Goal: Task Accomplishment & Management: Manage account settings

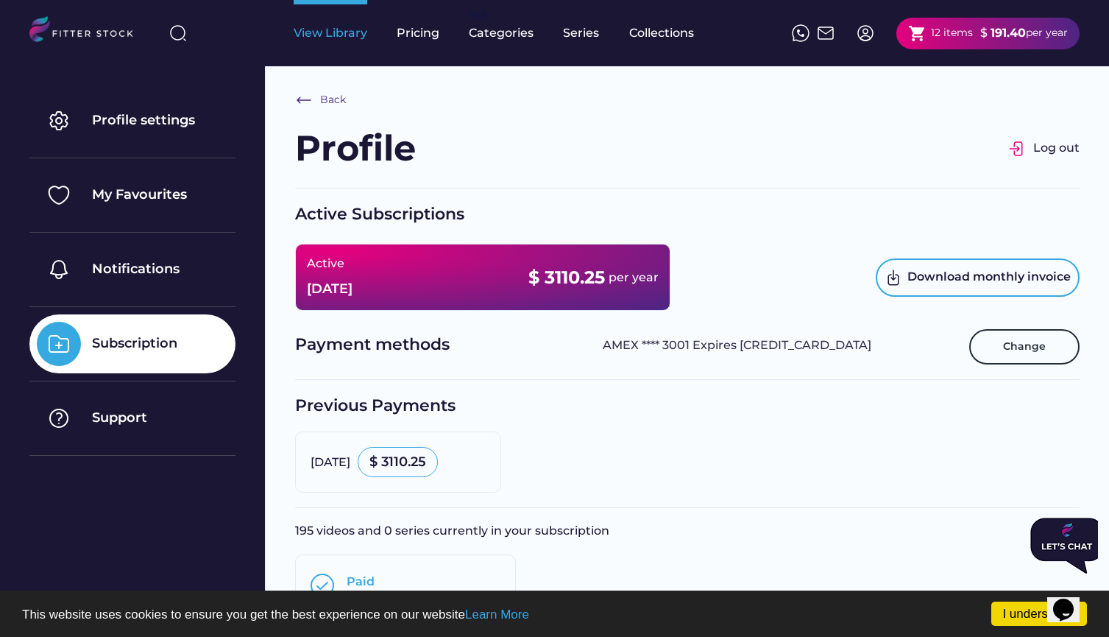
scroll to position [4, 0]
click at [353, 39] on div "View Library" at bounding box center [331, 33] width 74 height 16
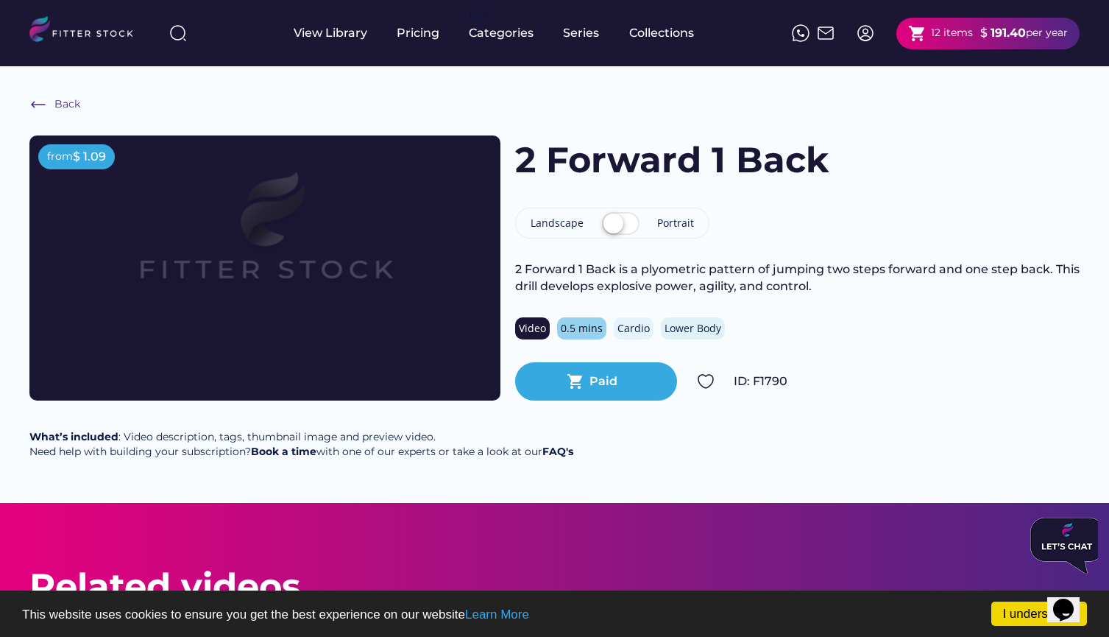
click at [623, 225] on label at bounding box center [620, 224] width 45 height 32
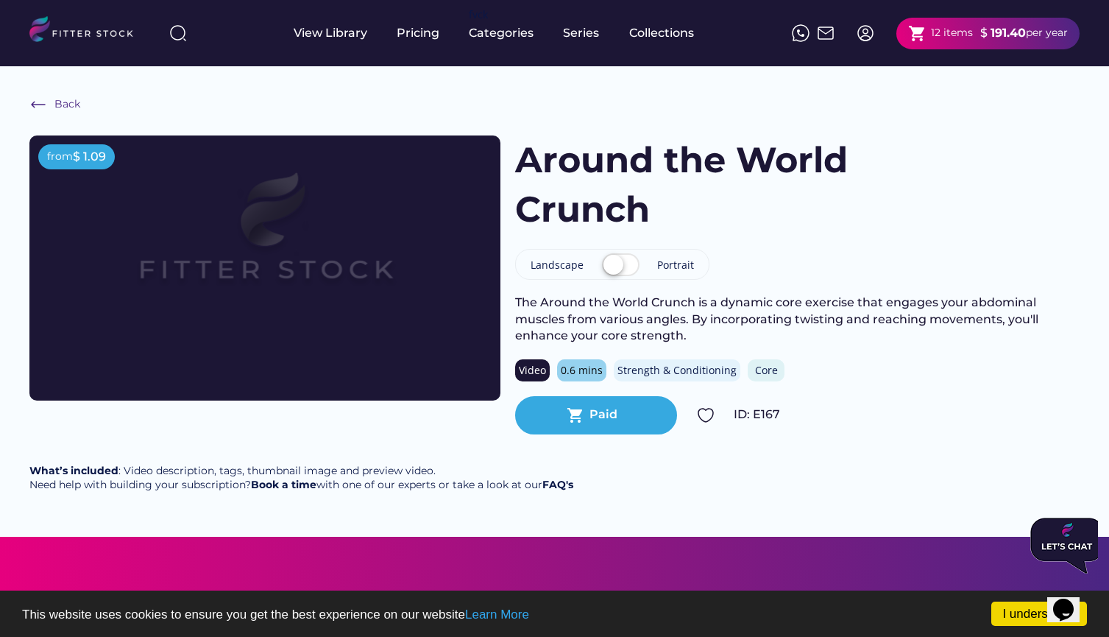
click at [618, 261] on label at bounding box center [620, 266] width 45 height 32
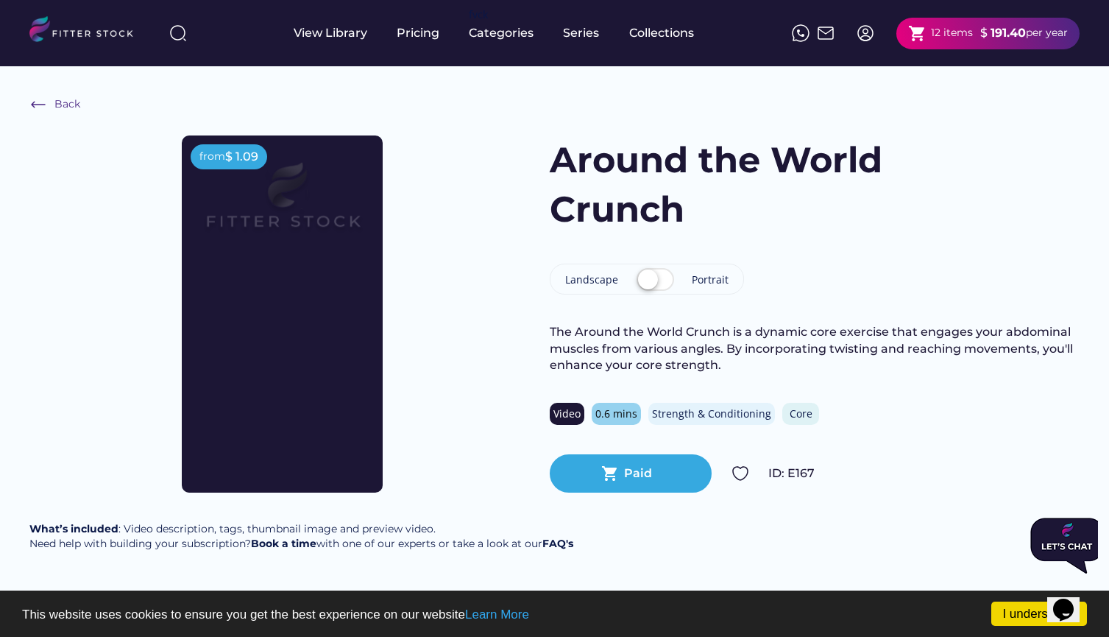
click at [657, 278] on label at bounding box center [655, 280] width 45 height 32
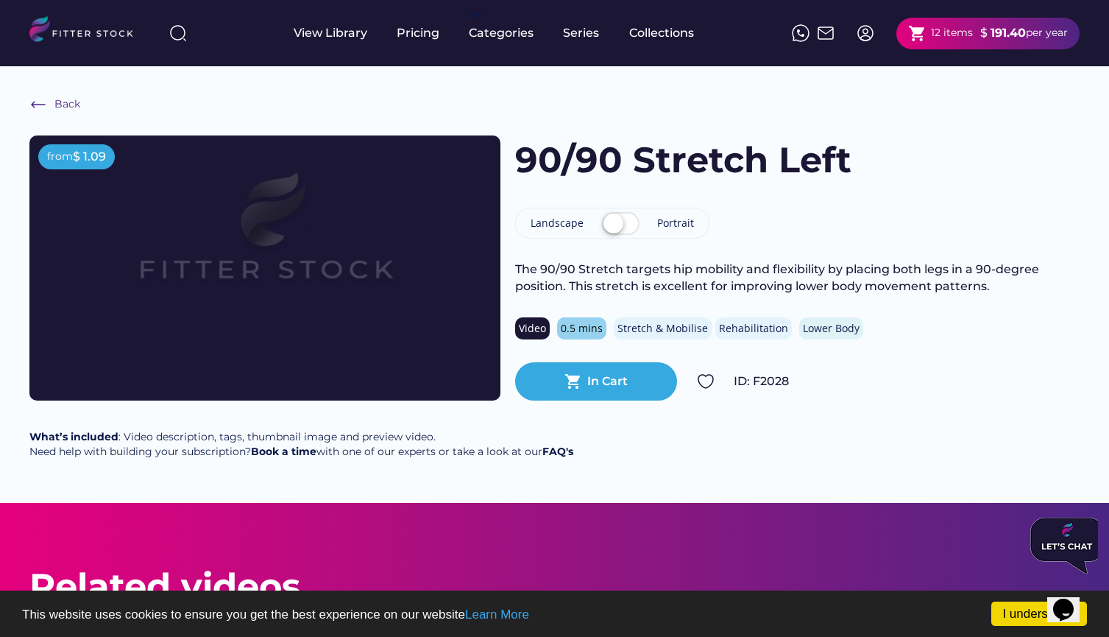
click at [621, 213] on label at bounding box center [620, 224] width 45 height 32
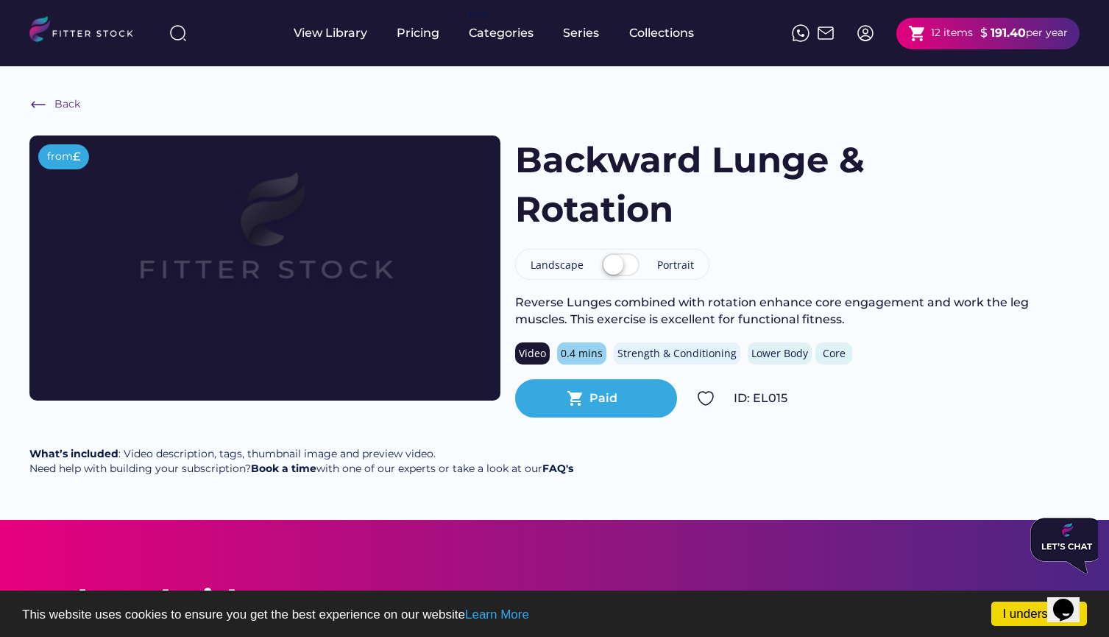
click at [618, 260] on label at bounding box center [620, 266] width 45 height 32
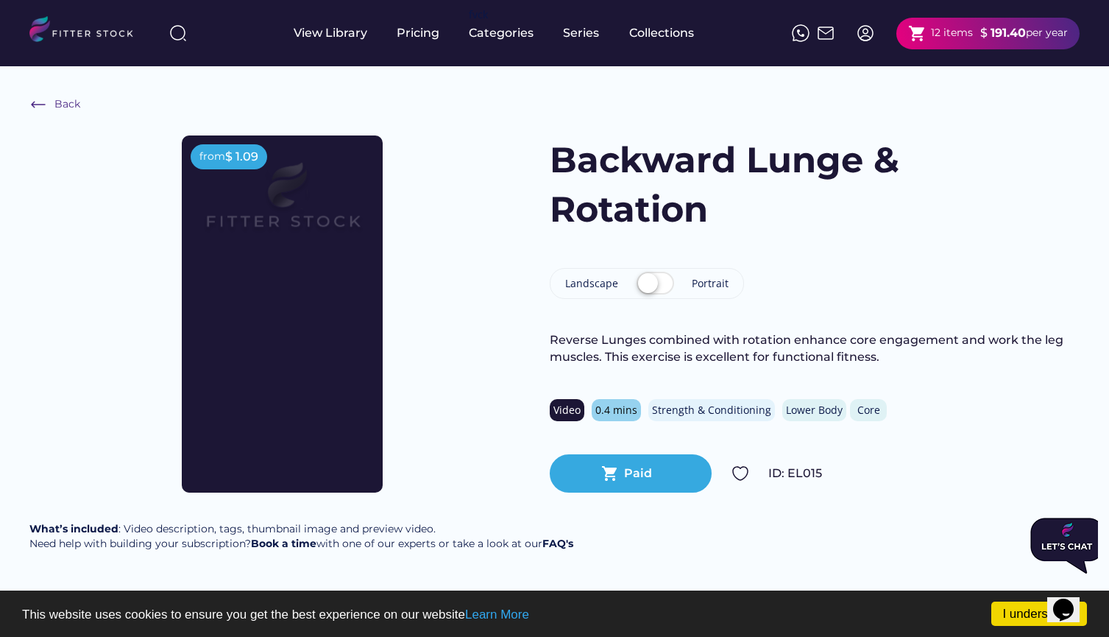
click at [646, 287] on label at bounding box center [655, 284] width 45 height 32
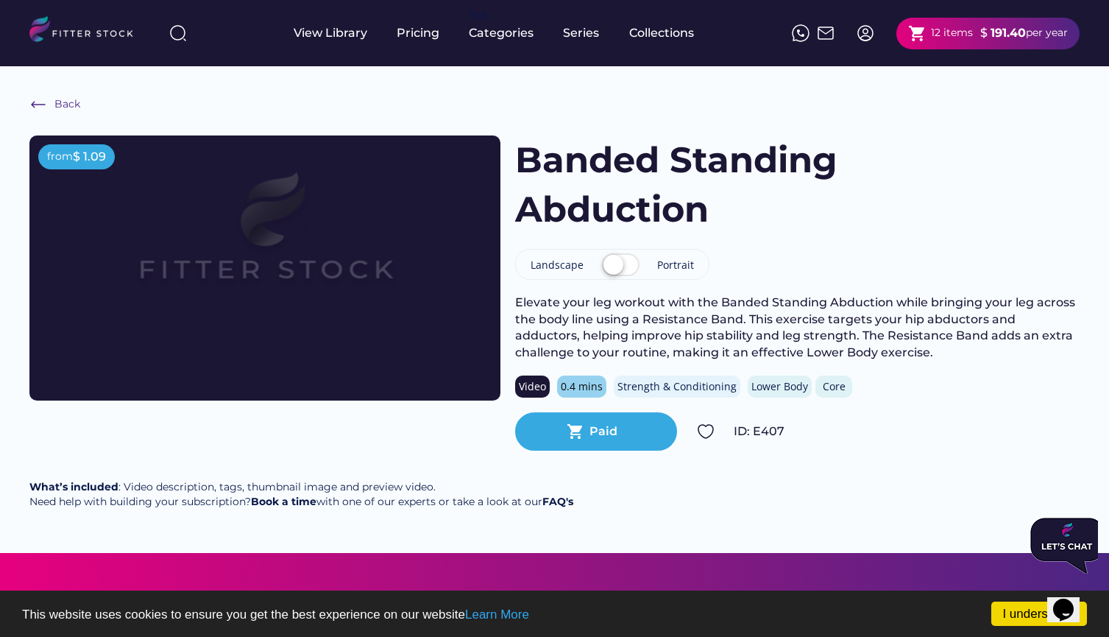
click at [622, 264] on label at bounding box center [620, 266] width 45 height 32
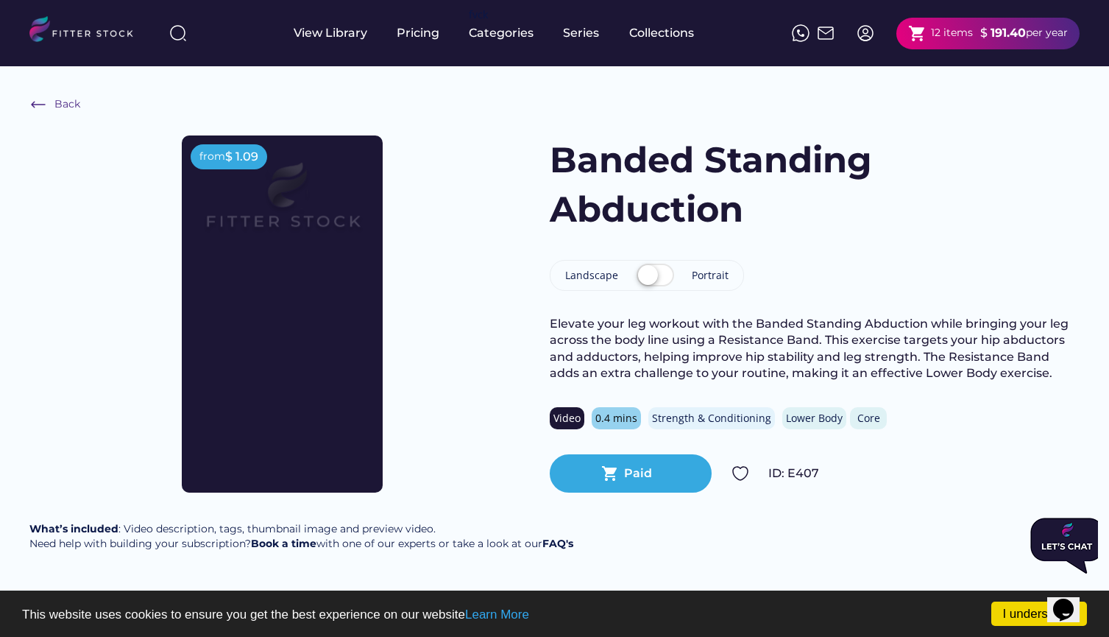
click at [618, 266] on div "Landscape Portrait" at bounding box center [647, 275] width 194 height 31
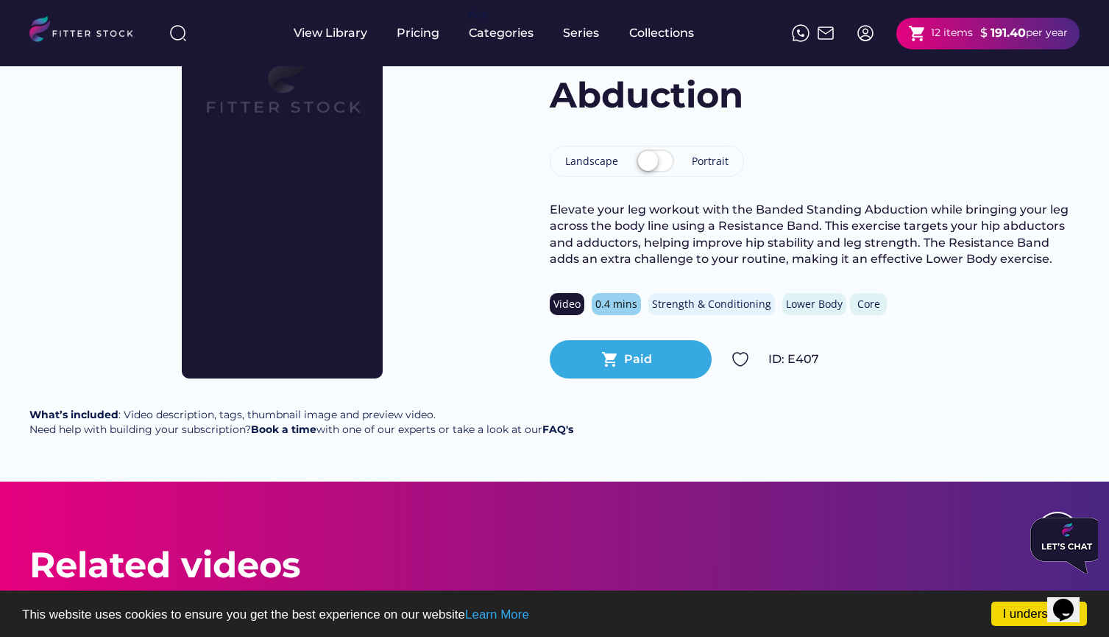
scroll to position [43, 0]
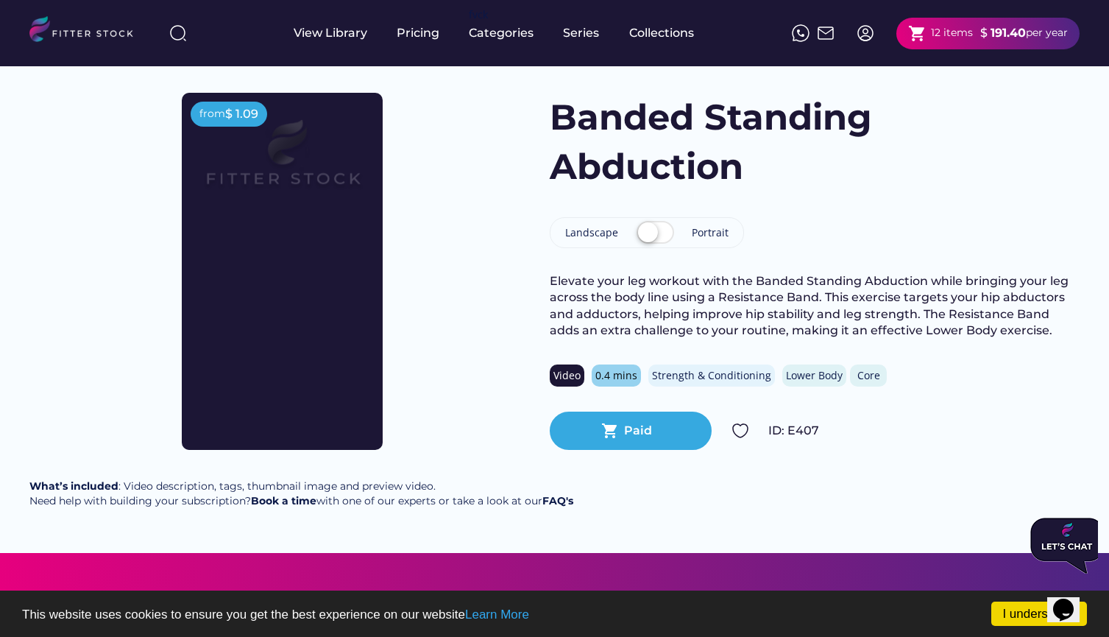
click at [864, 37] on img at bounding box center [866, 33] width 18 height 18
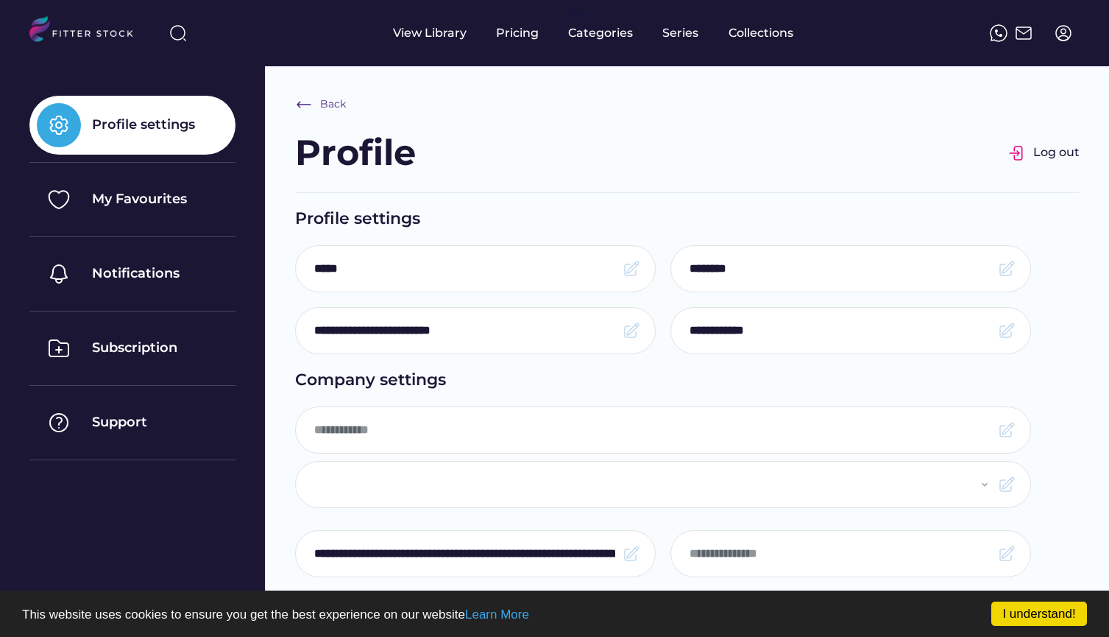
type input "**********"
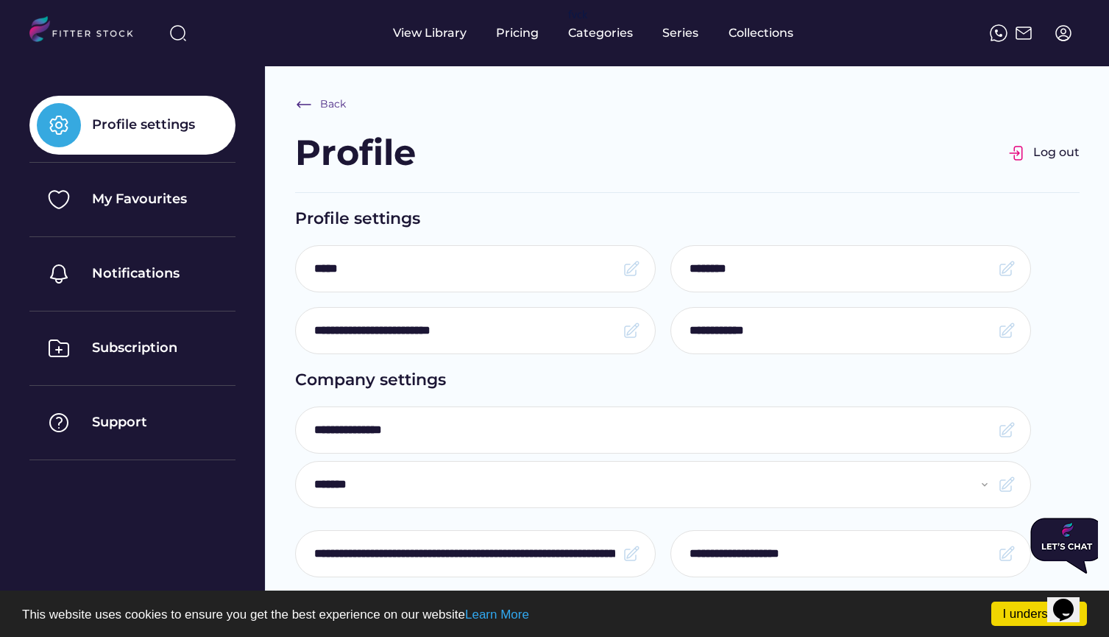
select select "**********"
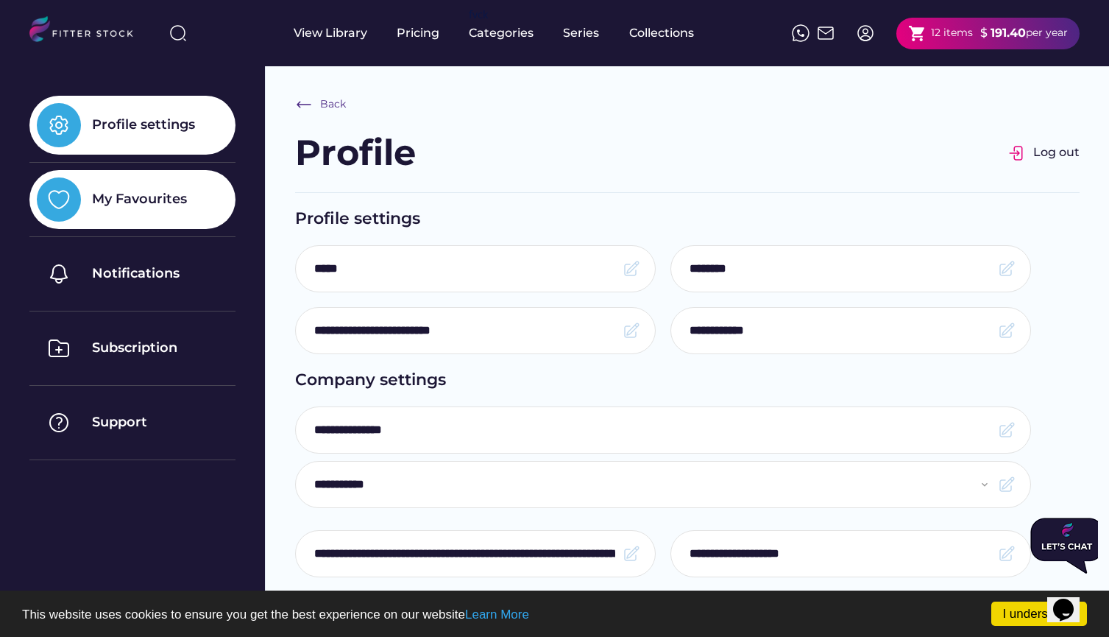
click at [166, 194] on div "My Favourites" at bounding box center [139, 199] width 95 height 18
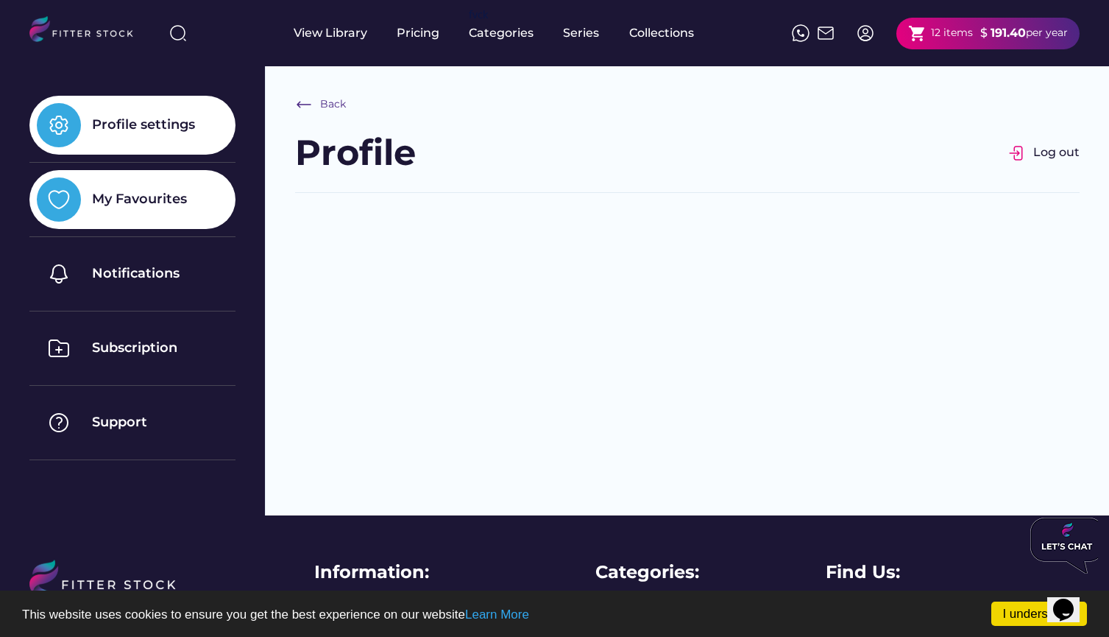
click at [169, 136] on div "Profile settings" at bounding box center [132, 125] width 206 height 59
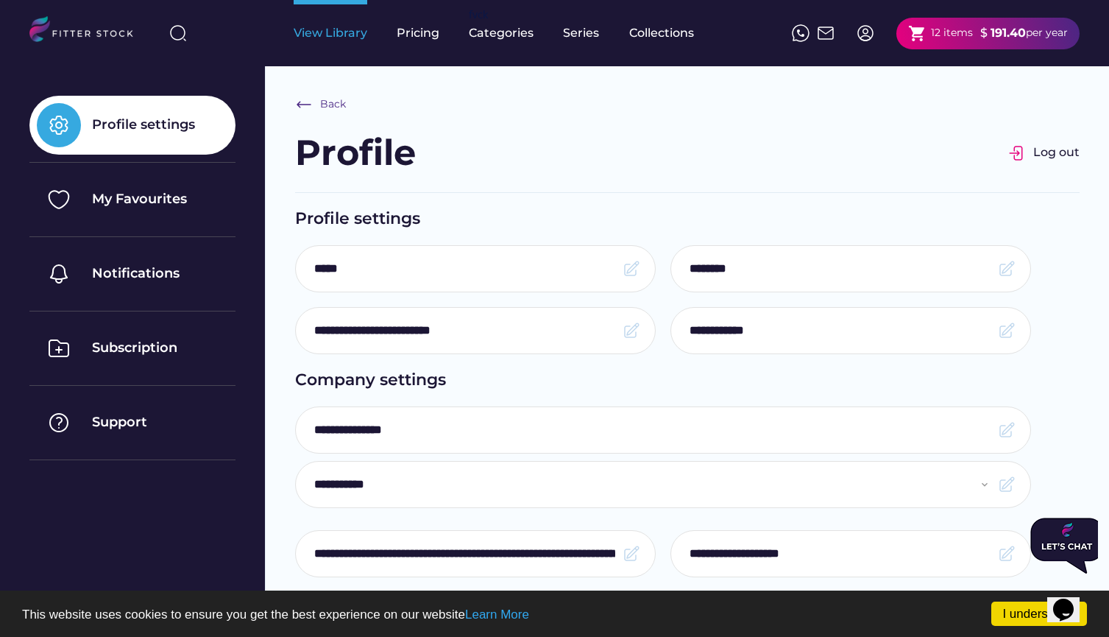
click at [331, 34] on div "View Library" at bounding box center [331, 33] width 74 height 16
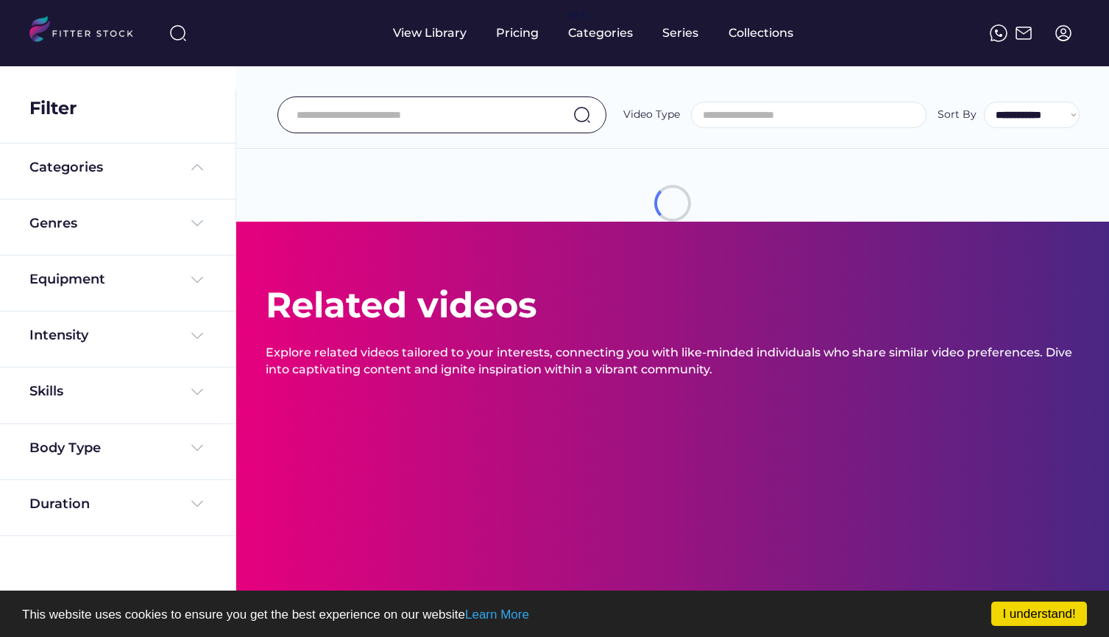
select select
select select "**********"
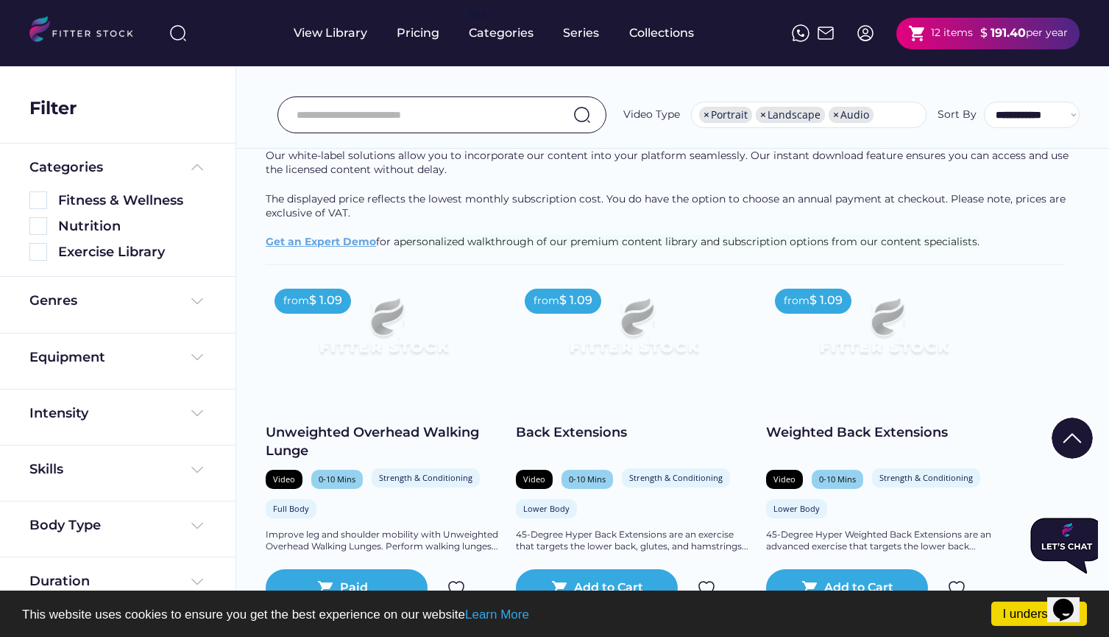
scroll to position [5855, 0]
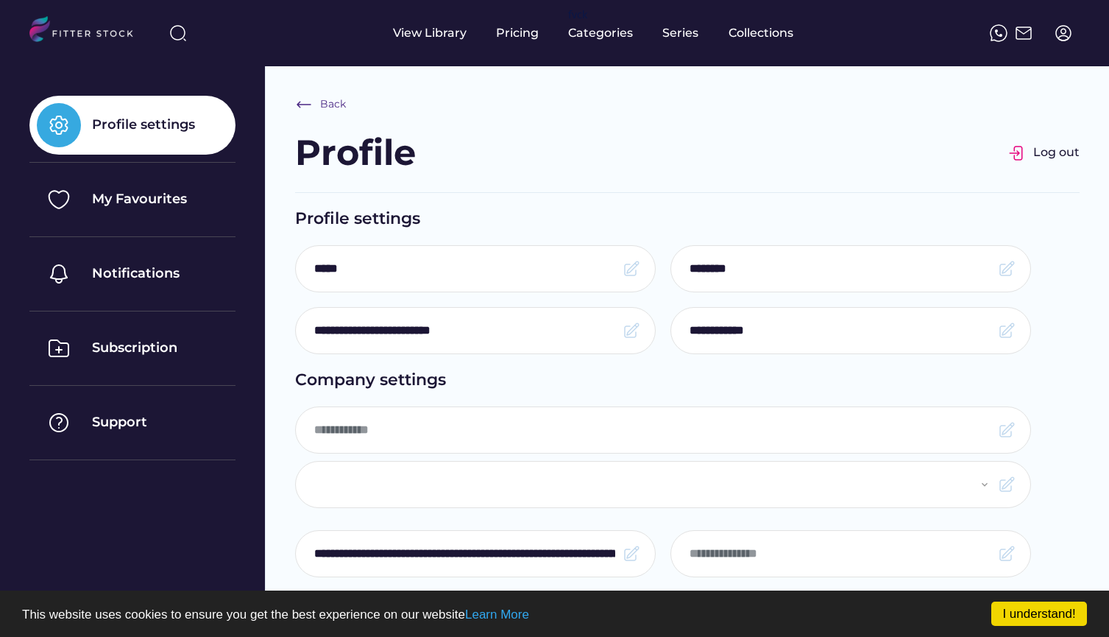
select select
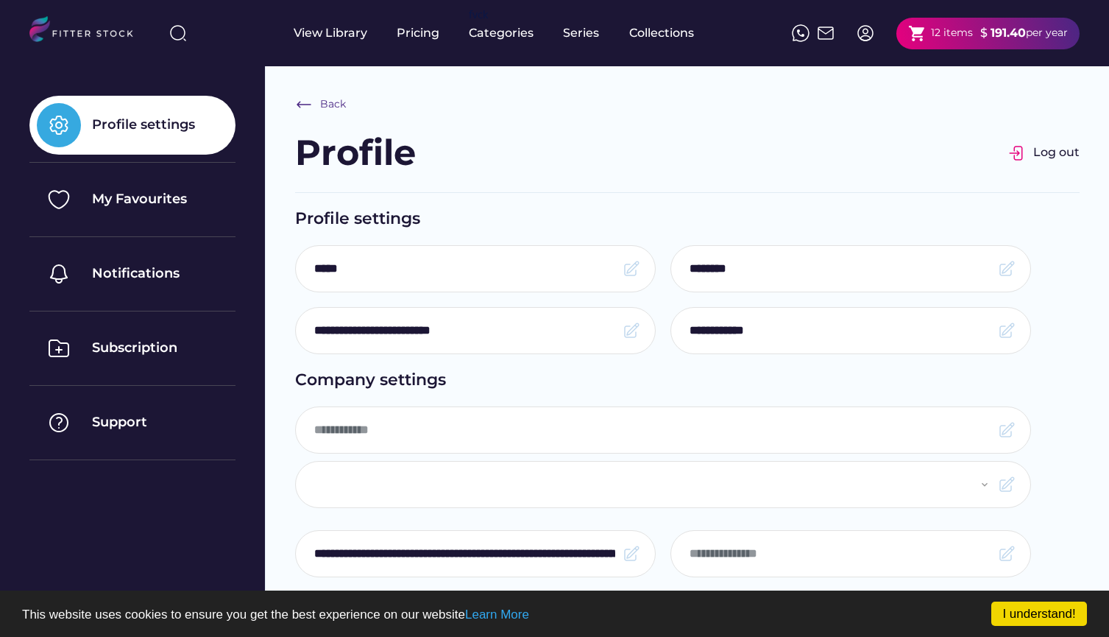
type input "**********"
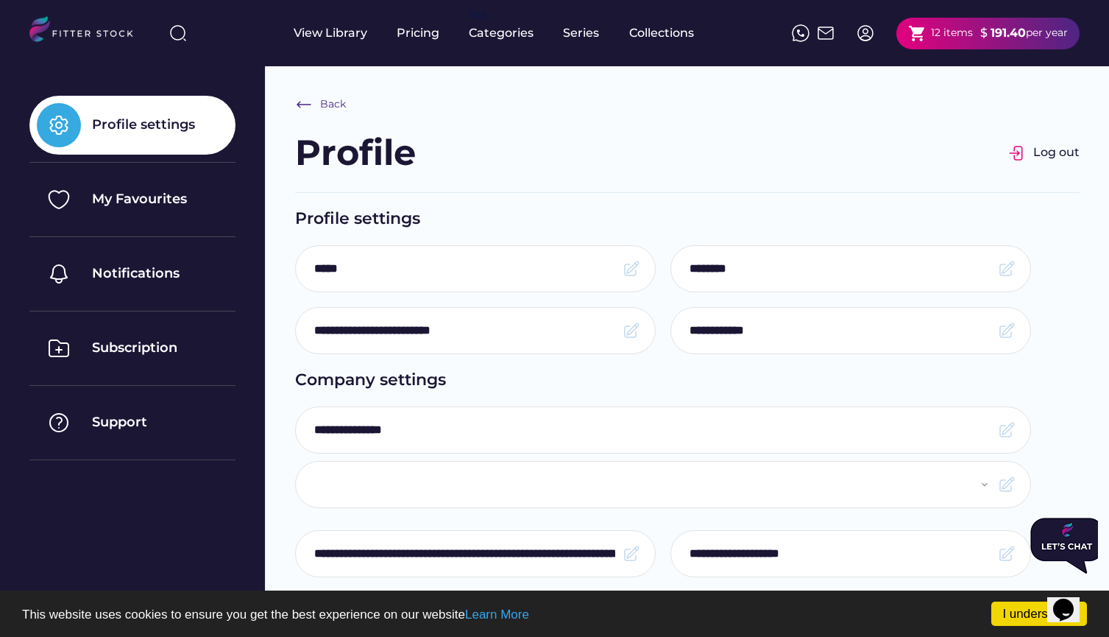
select select "**********"
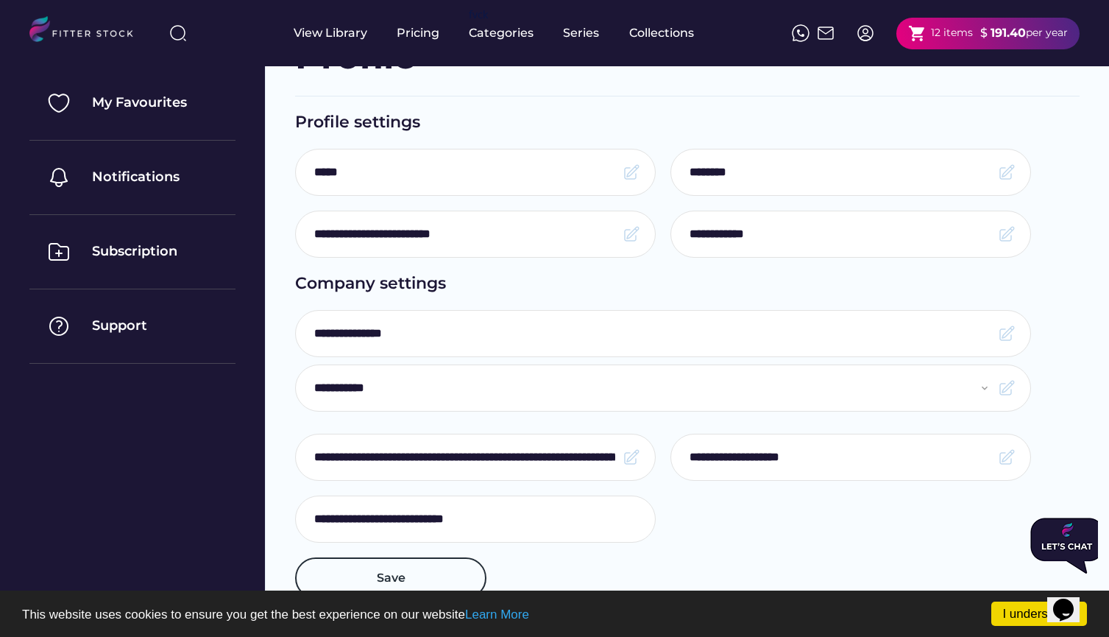
scroll to position [4, 0]
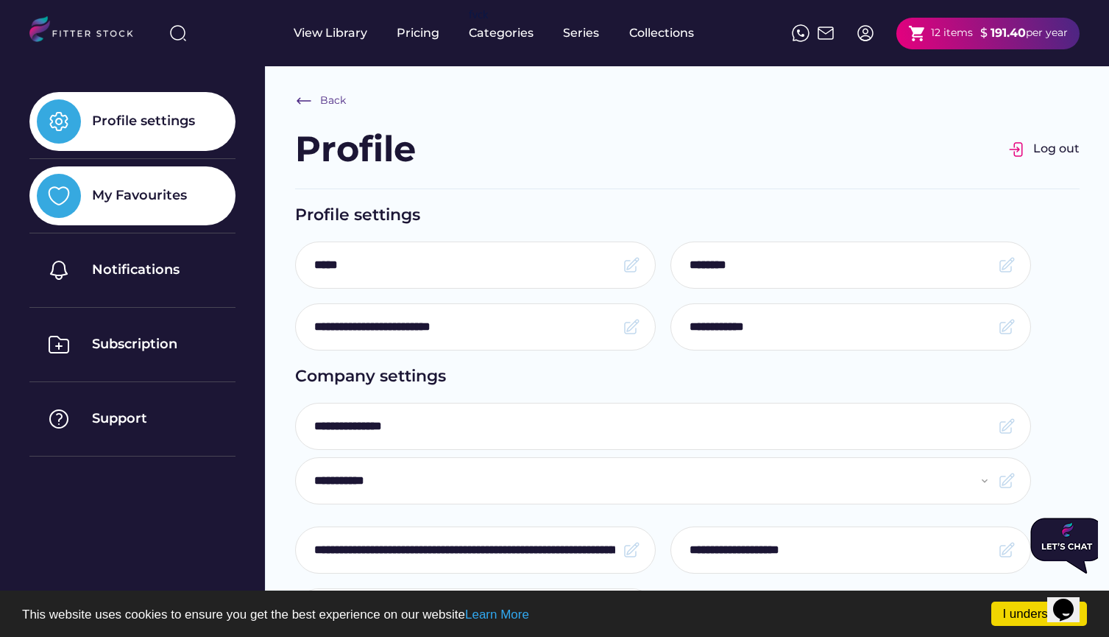
click at [188, 194] on div "My Favourites" at bounding box center [132, 195] width 206 height 59
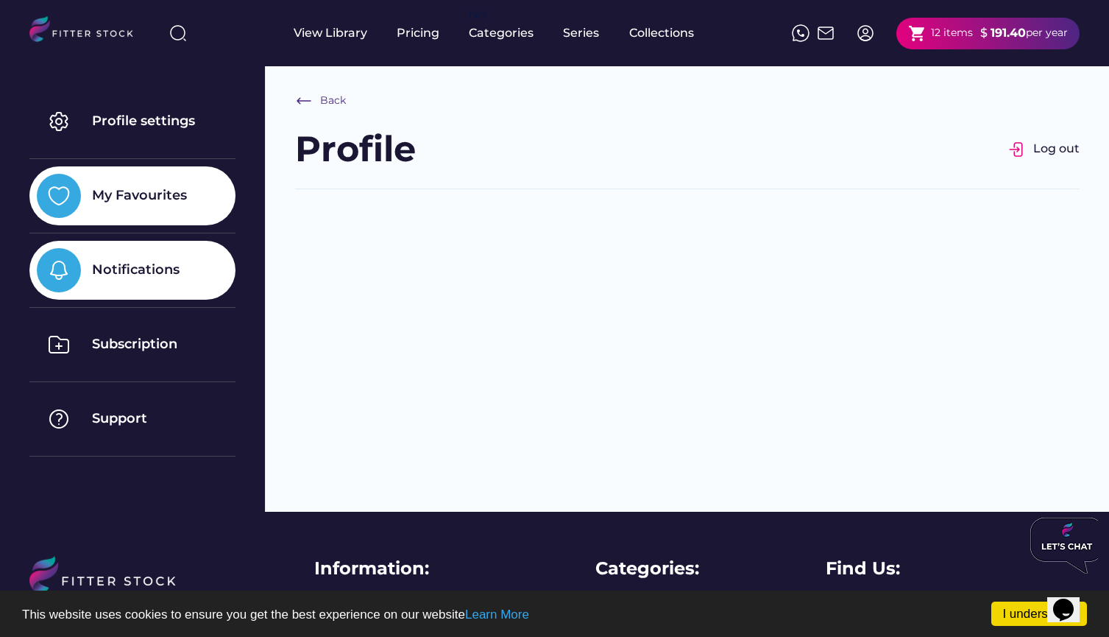
click at [166, 283] on div "Notifications" at bounding box center [132, 270] width 206 height 59
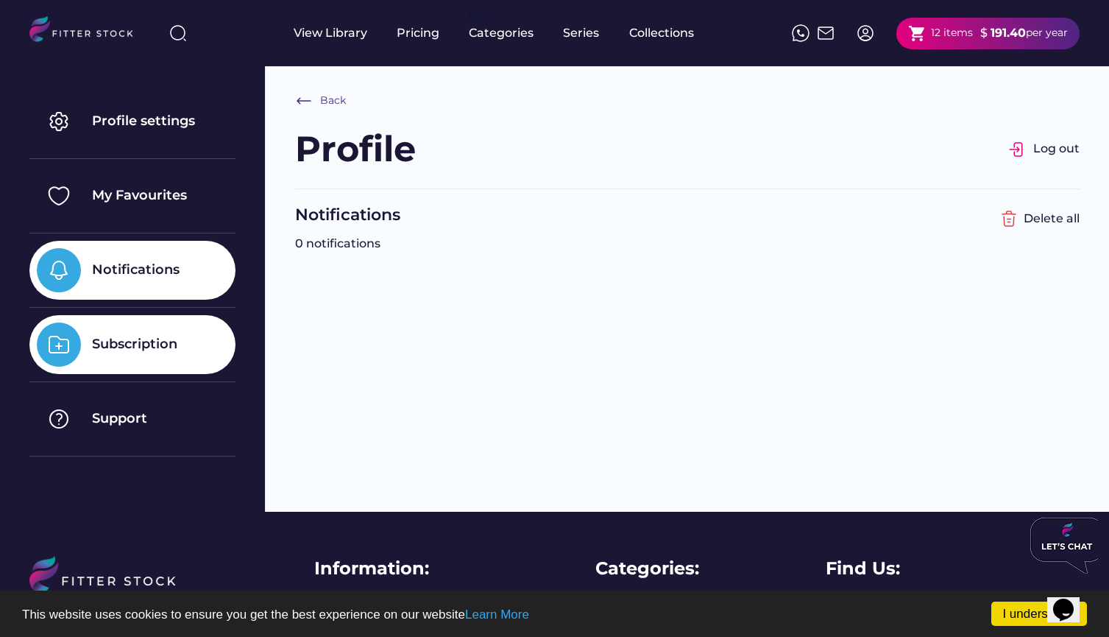
click at [160, 333] on div "Subscription" at bounding box center [132, 344] width 206 height 59
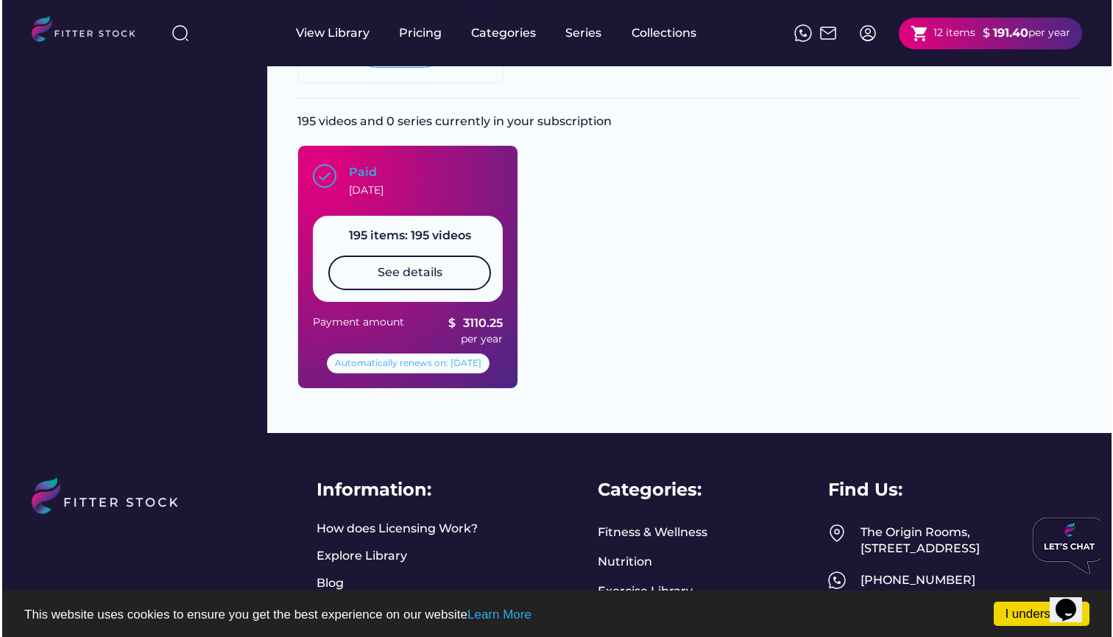
scroll to position [414, 0]
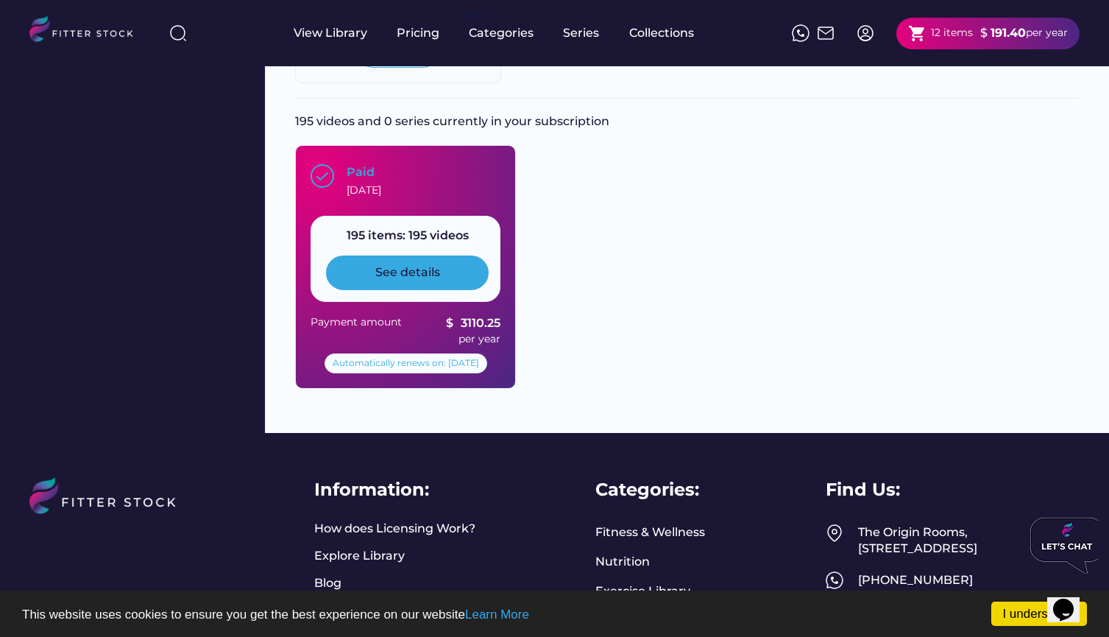
click at [409, 276] on div "See details" at bounding box center [407, 272] width 65 height 16
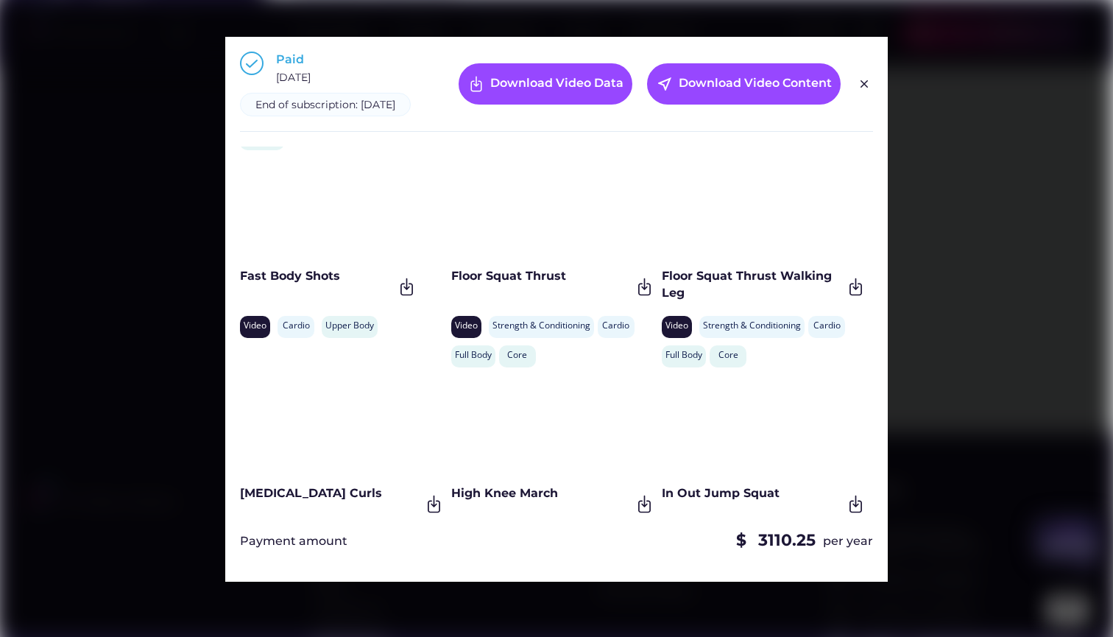
scroll to position [1136, 0]
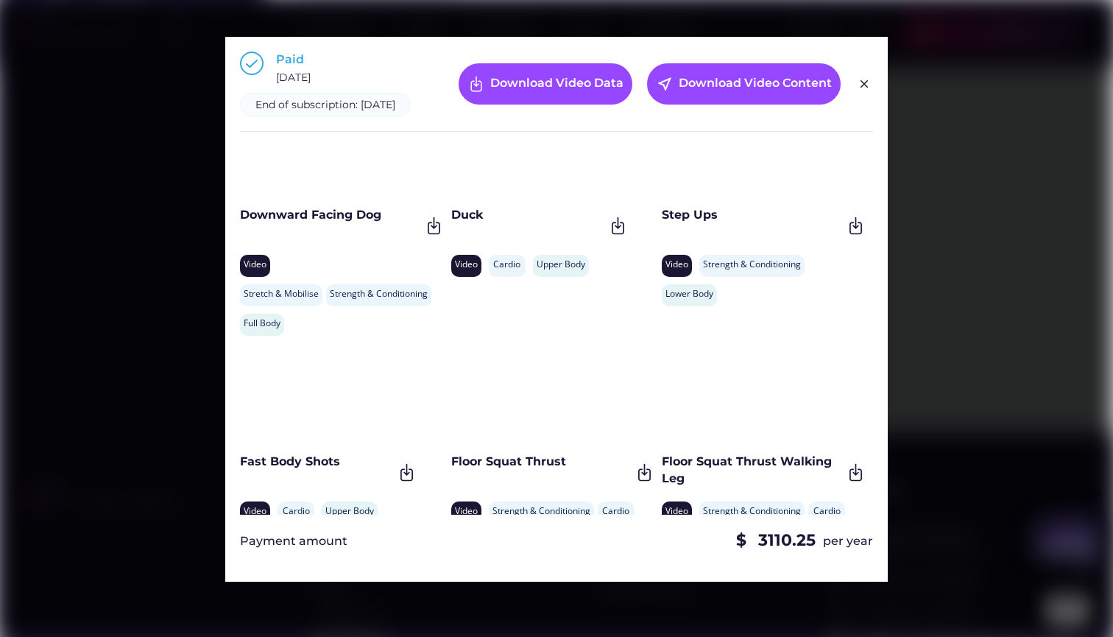
click at [540, 466] on div "Floor Squat Thrust Video Strength & Conditioning Cardio Full Body Core" at bounding box center [553, 448] width 204 height 210
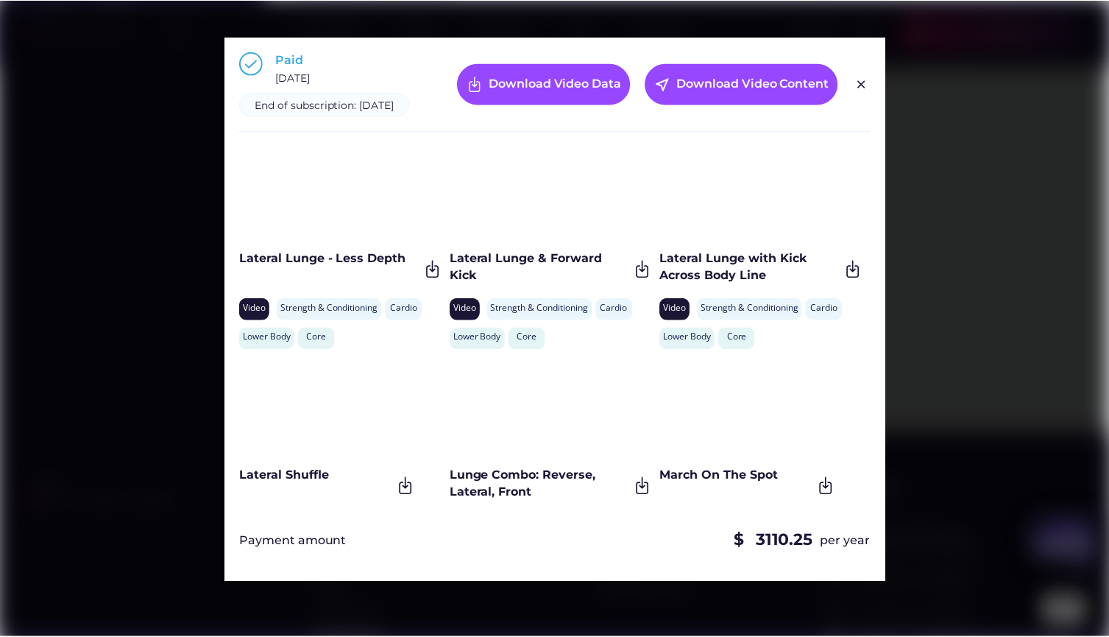
scroll to position [2487, 0]
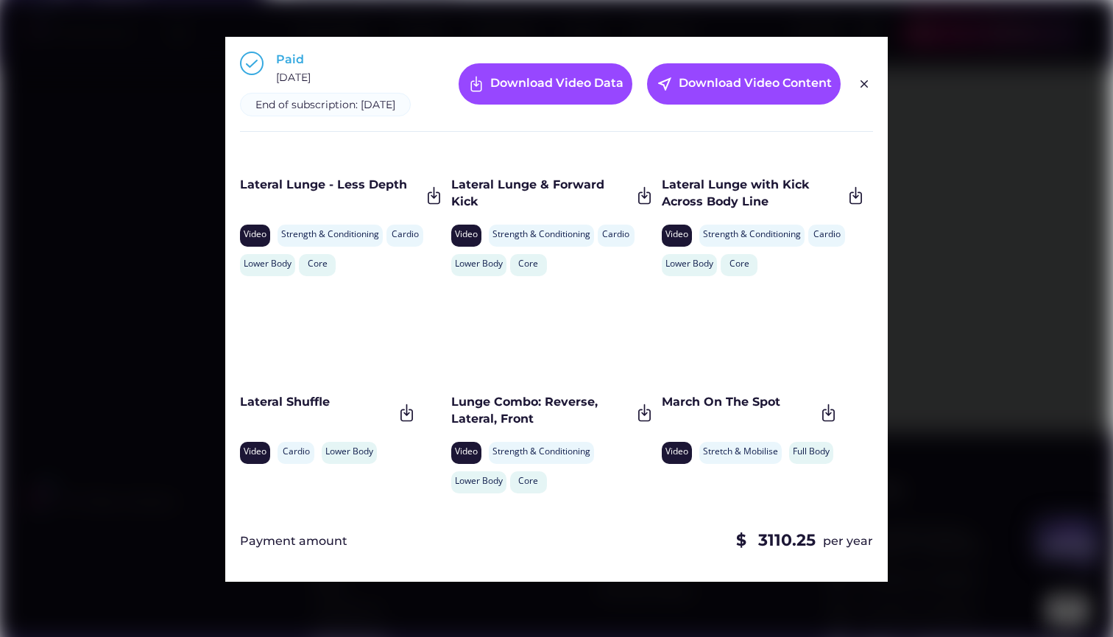
click at [937, 425] on div at bounding box center [556, 318] width 1113 height 637
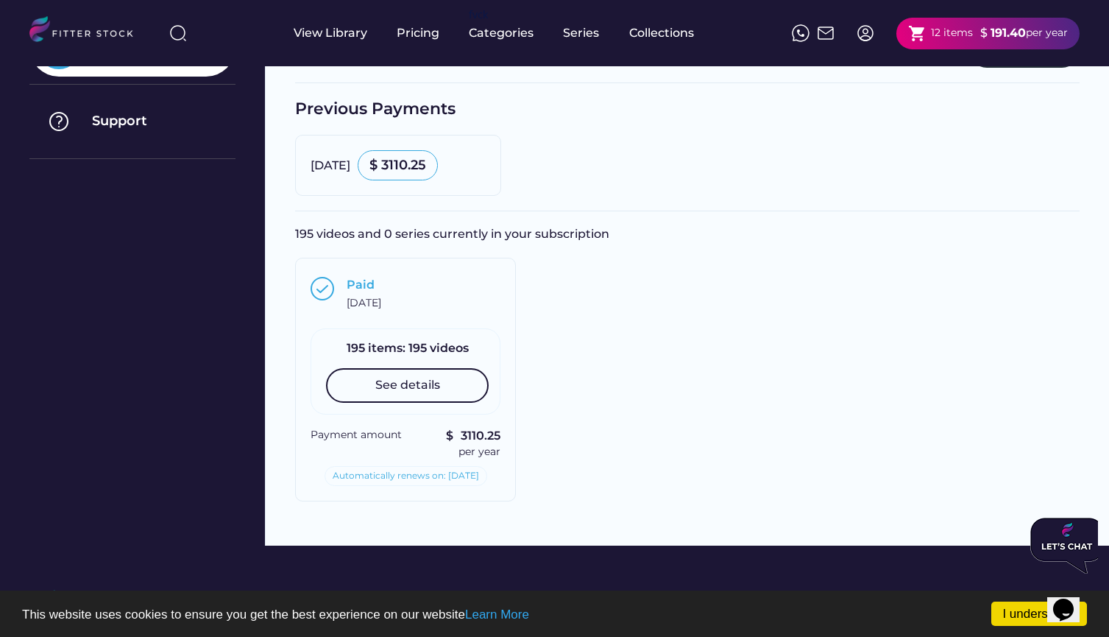
scroll to position [244, 0]
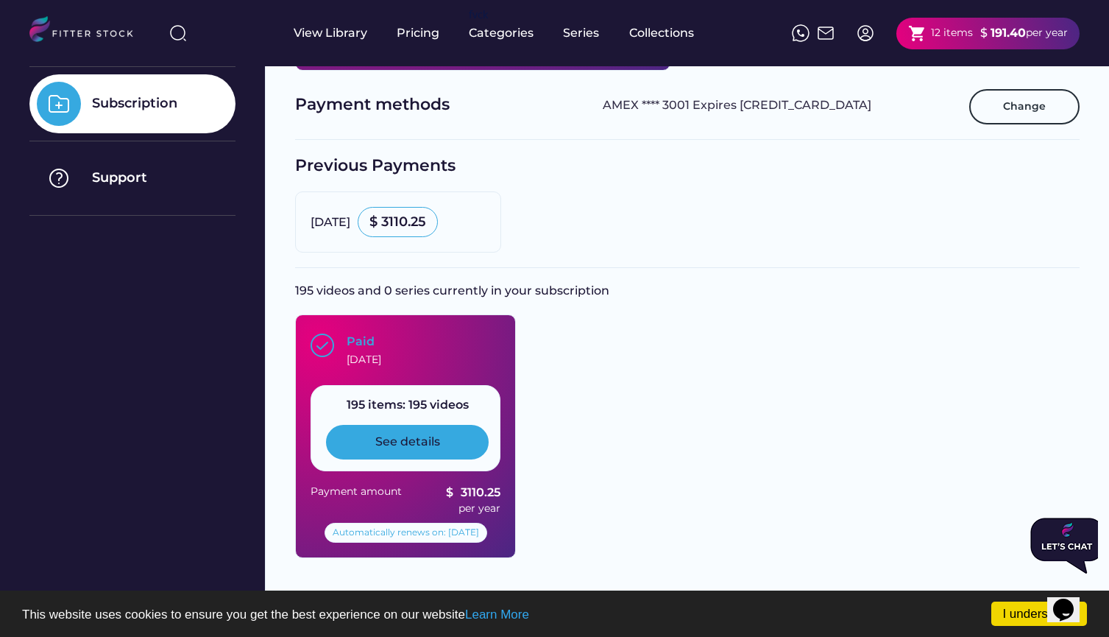
click at [450, 446] on div "See details" at bounding box center [407, 442] width 163 height 34
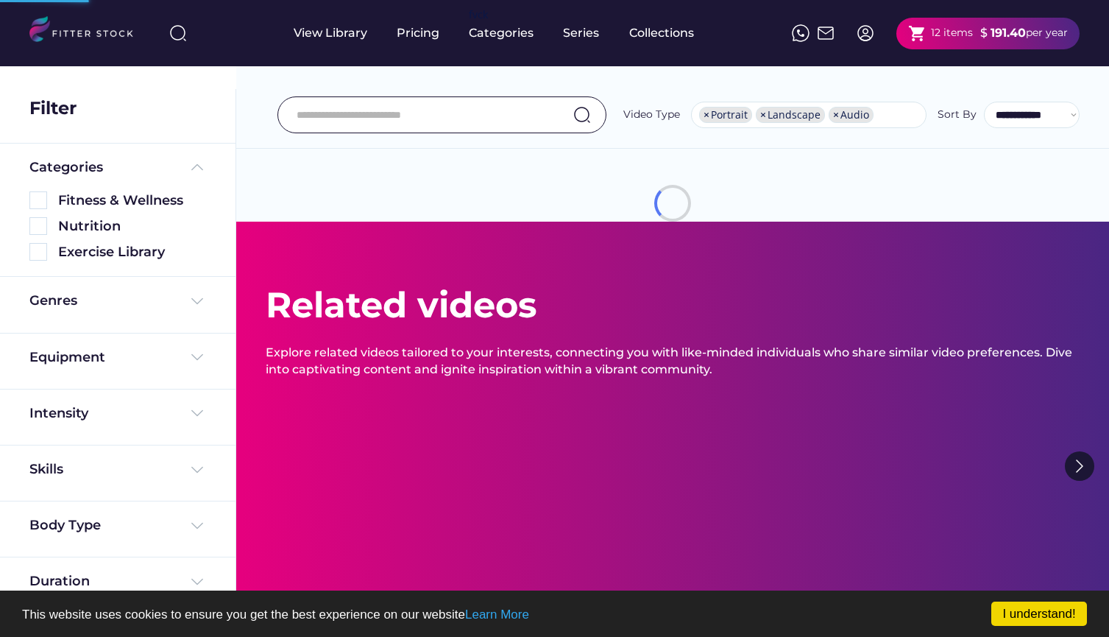
select select "**********"
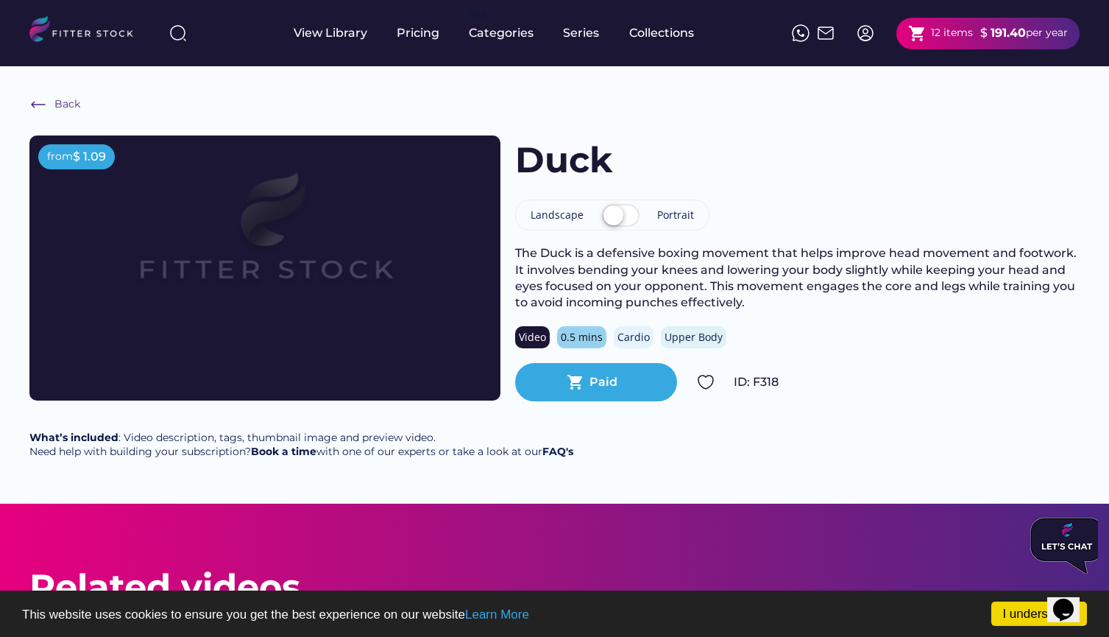
drag, startPoint x: 571, startPoint y: 232, endPoint x: 624, endPoint y: 214, distance: 55.9
click at [624, 214] on div "Duck Landscape Portrait The Duck is a defensive boxing movement that helps impr…" at bounding box center [797, 268] width 565 height 266
click at [624, 218] on label at bounding box center [620, 216] width 45 height 32
